Goal: Transaction & Acquisition: Subscribe to service/newsletter

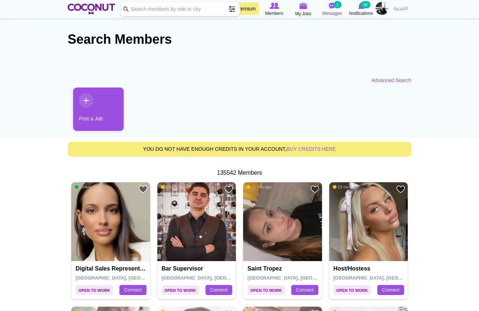
scroll to position [8, 0]
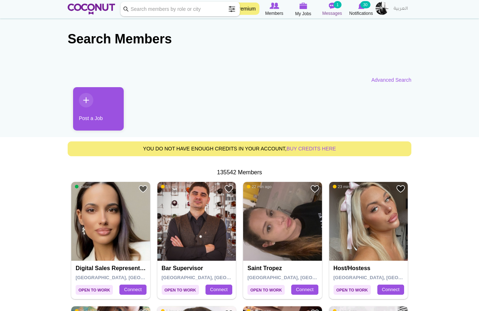
click at [334, 10] on span "Messages" at bounding box center [332, 13] width 20 height 7
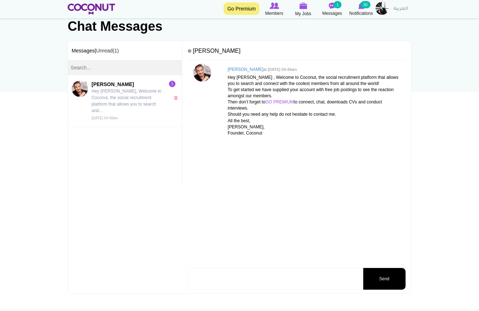
scroll to position [52, 0]
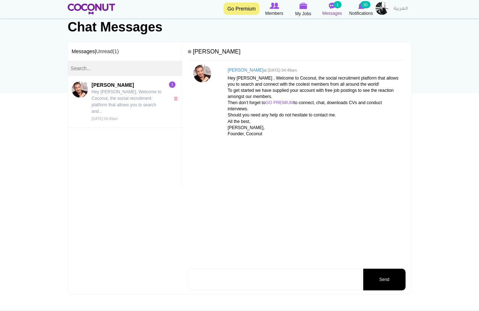
click at [335, 10] on span "Messages" at bounding box center [332, 13] width 20 height 7
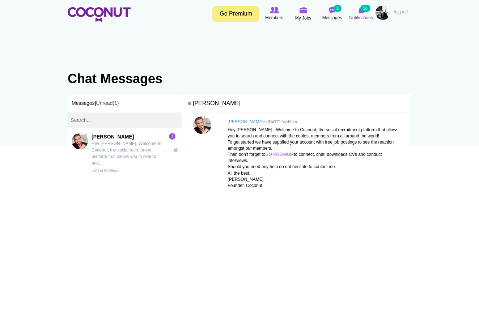
click at [365, 14] on icon at bounding box center [360, 10] width 27 height 8
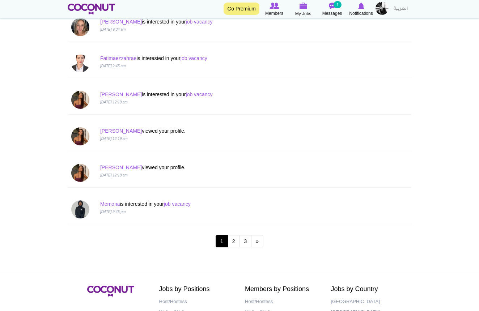
scroll to position [634, 0]
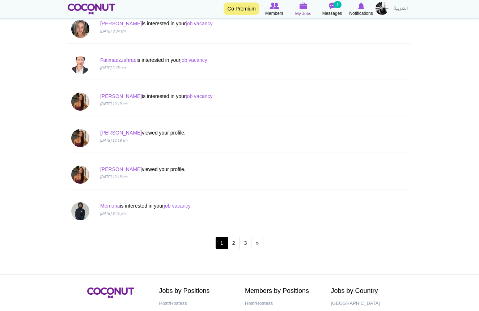
click at [305, 11] on span "My Jobs" at bounding box center [303, 13] width 16 height 7
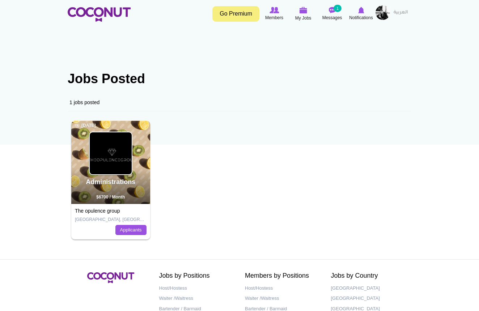
click at [141, 134] on div "Administrations 1 day ago $6700 / Month" at bounding box center [110, 162] width 79 height 83
click at [135, 228] on link "Applicants" at bounding box center [130, 230] width 31 height 10
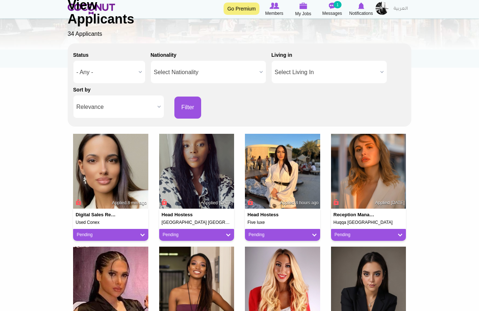
scroll to position [78, 0]
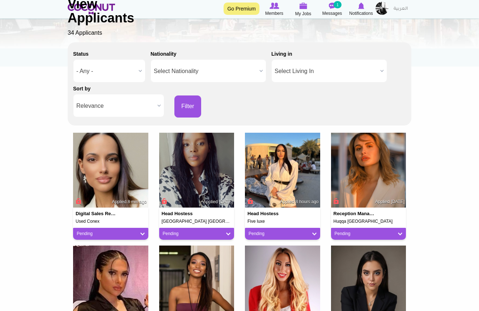
click at [360, 203] on img at bounding box center [368, 170] width 75 height 75
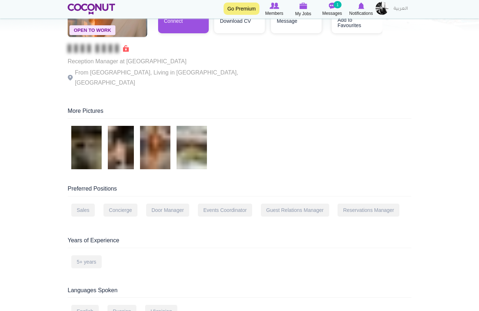
scroll to position [94, 0]
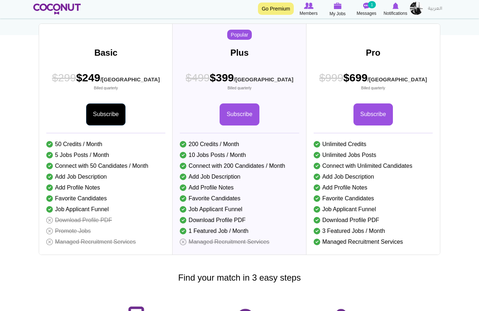
scroll to position [110, 0]
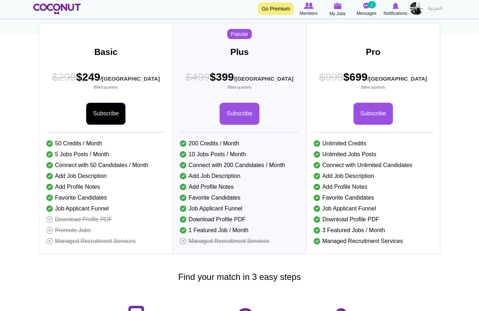
click at [114, 119] on link "Subscribe" at bounding box center [105, 114] width 39 height 22
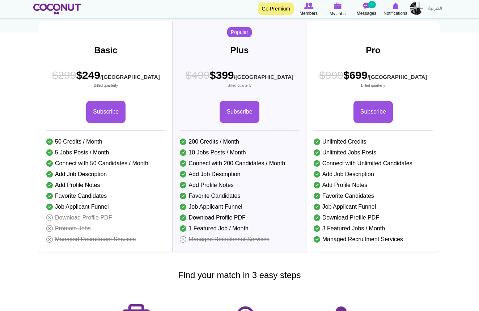
scroll to position [121, 0]
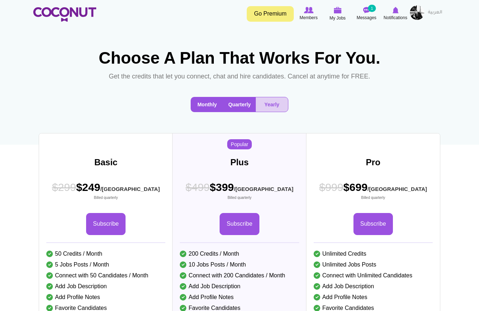
scroll to position [0, 0]
click at [200, 100] on button "Monthly" at bounding box center [207, 104] width 32 height 14
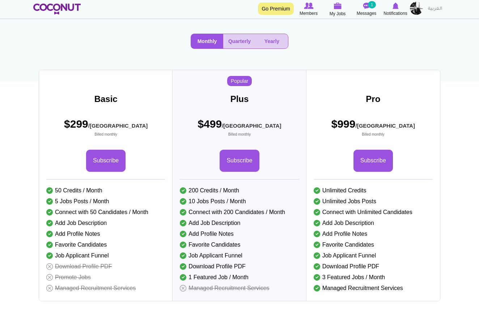
scroll to position [64, 0]
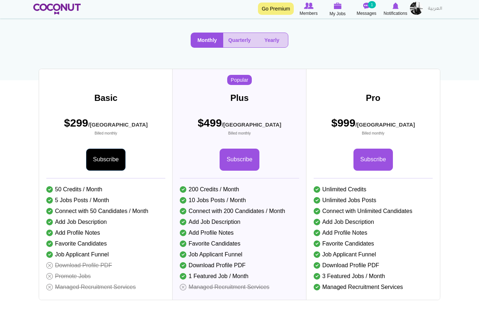
click at [116, 156] on link "Subscribe" at bounding box center [105, 160] width 39 height 22
